Goal: Information Seeking & Learning: Learn about a topic

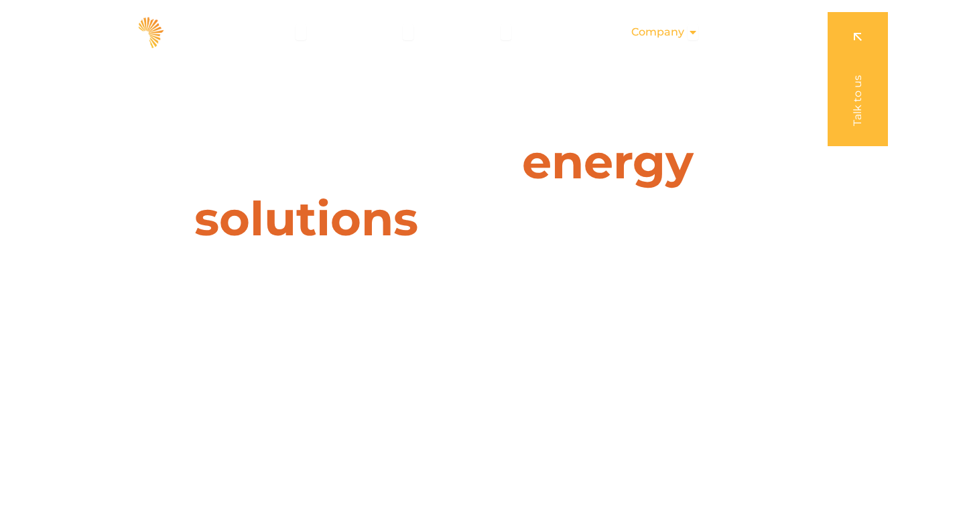
click at [695, 36] on icon "Menu" at bounding box center [693, 32] width 11 height 11
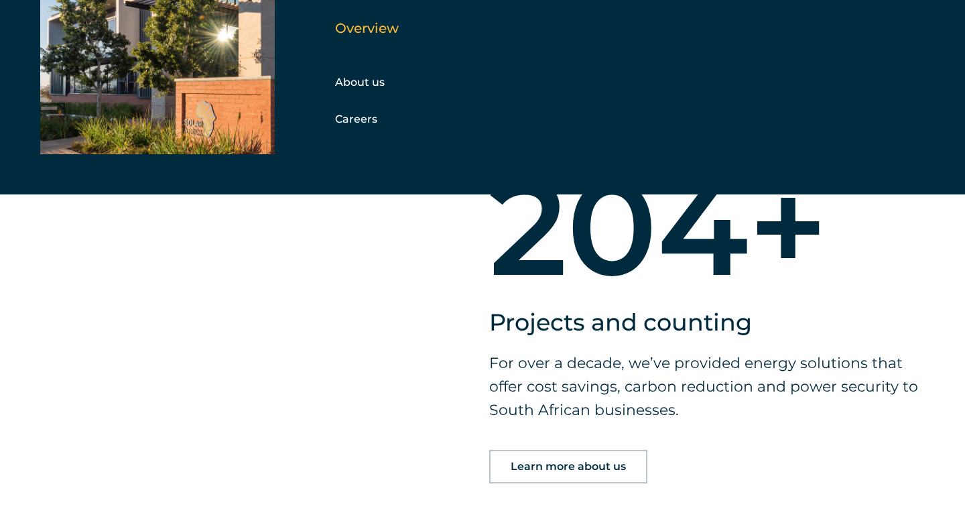
scroll to position [888, 0]
click at [528, 453] on link "Learn more about us" at bounding box center [568, 466] width 158 height 34
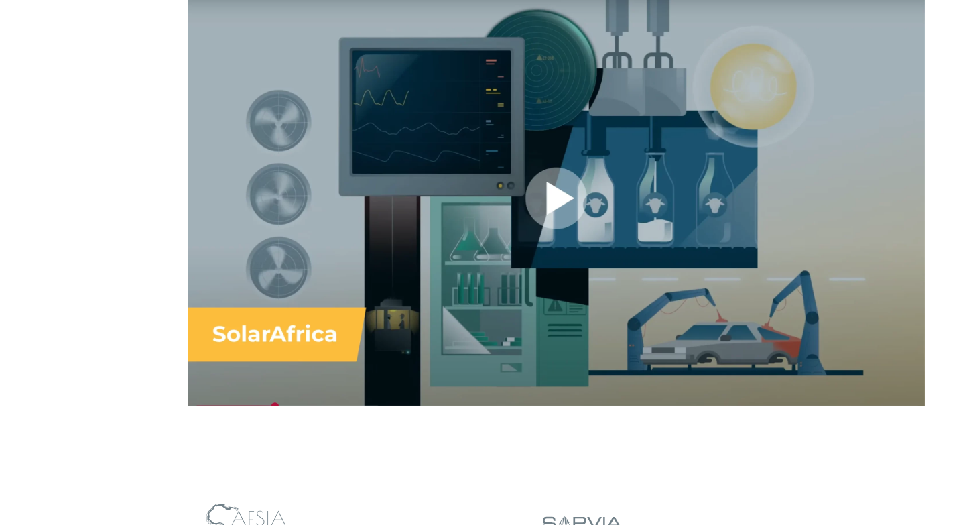
scroll to position [977, 0]
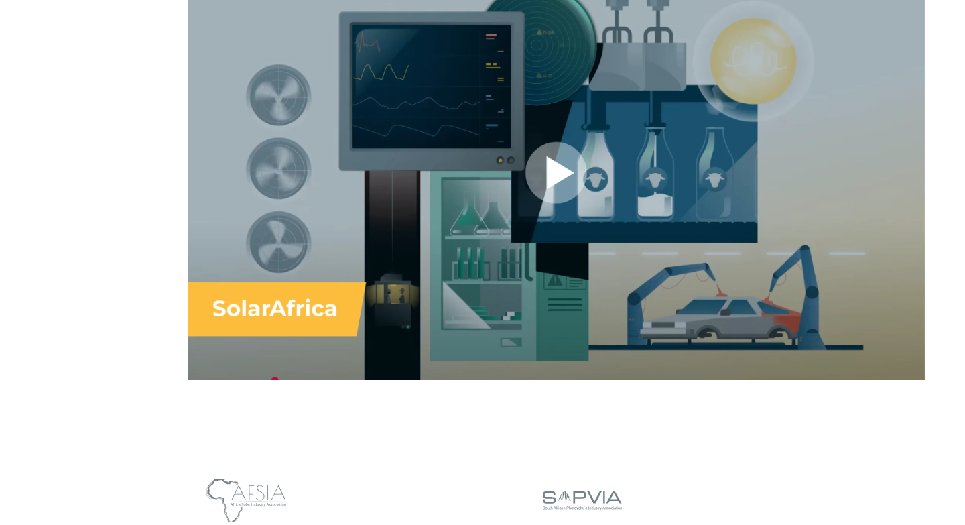
click at [556, 170] on div at bounding box center [556, 172] width 737 height 415
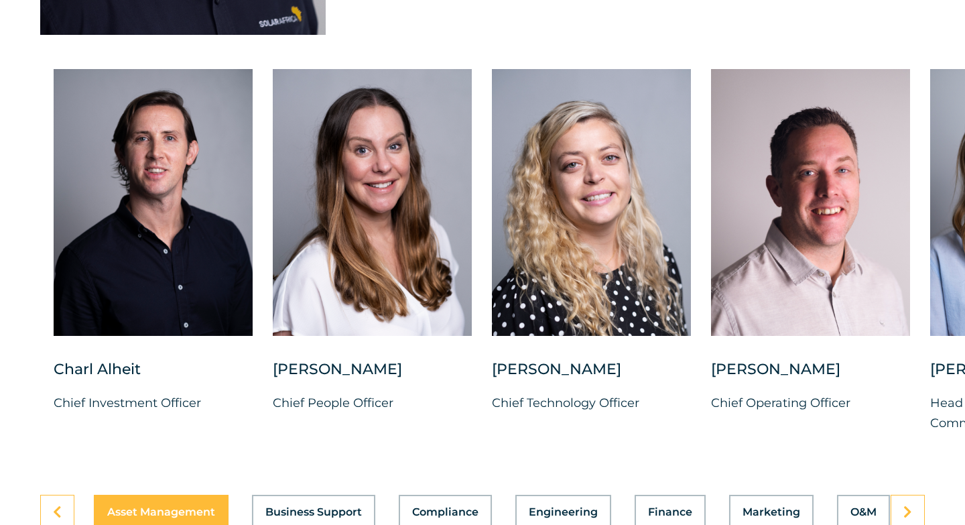
scroll to position [3466, 0]
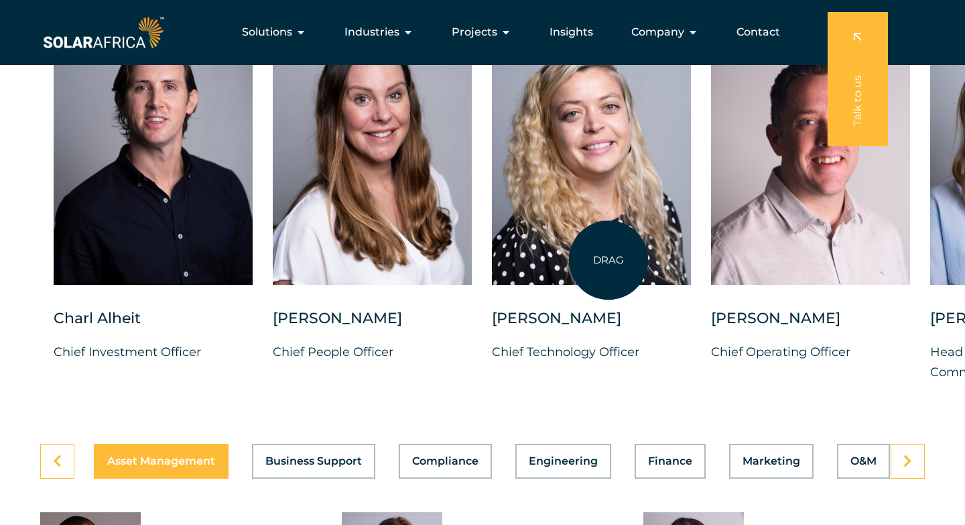
scroll to position [3473, 0]
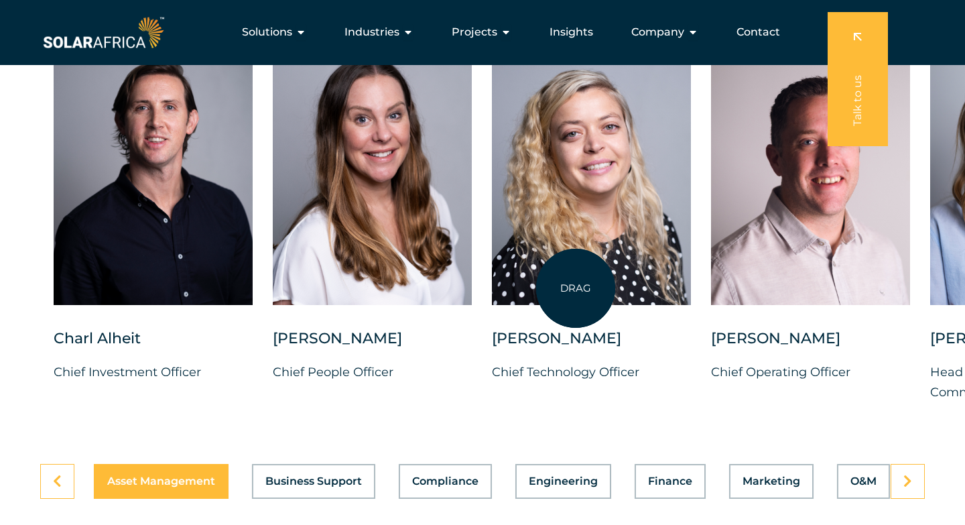
drag, startPoint x: 621, startPoint y: 257, endPoint x: 560, endPoint y: 294, distance: 71.8
click at [562, 294] on div at bounding box center [591, 171] width 199 height 267
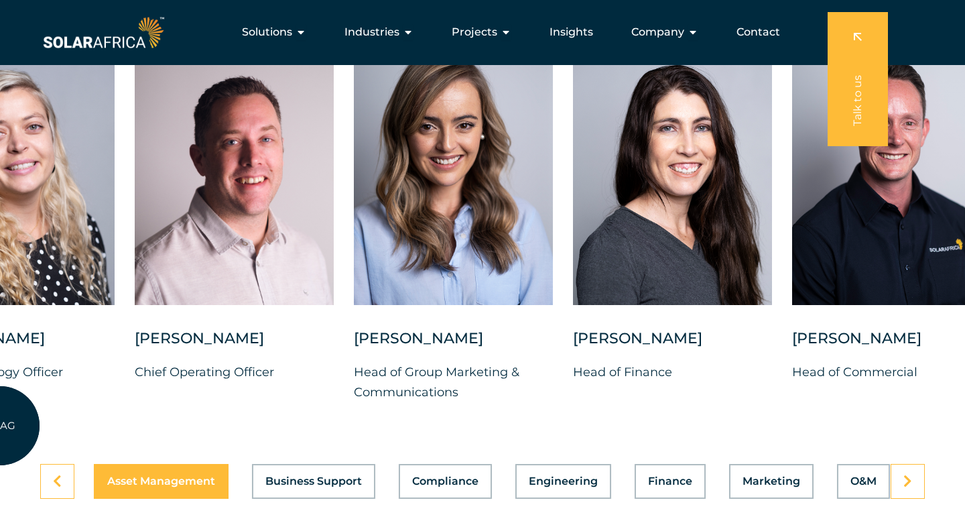
drag, startPoint x: 576, startPoint y: 285, endPoint x: 0, endPoint y: 424, distance: 593.1
click at [0, 424] on div "Charl Alheit Chief Investment Officer Candice Seggie Chief People Officer Suné …" at bounding box center [354, 230] width 1861 height 385
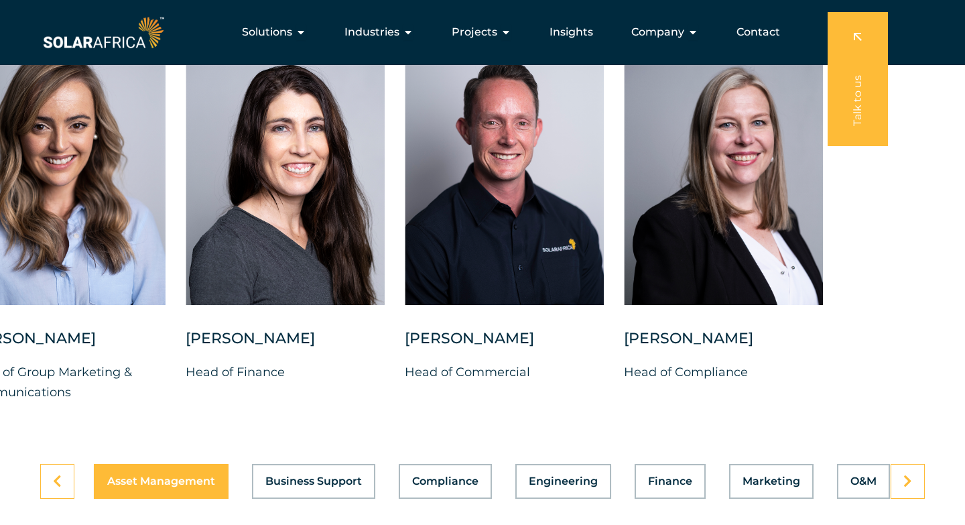
drag, startPoint x: 632, startPoint y: 401, endPoint x: 198, endPoint y: 514, distance: 448.9
